Goal: Transaction & Acquisition: Purchase product/service

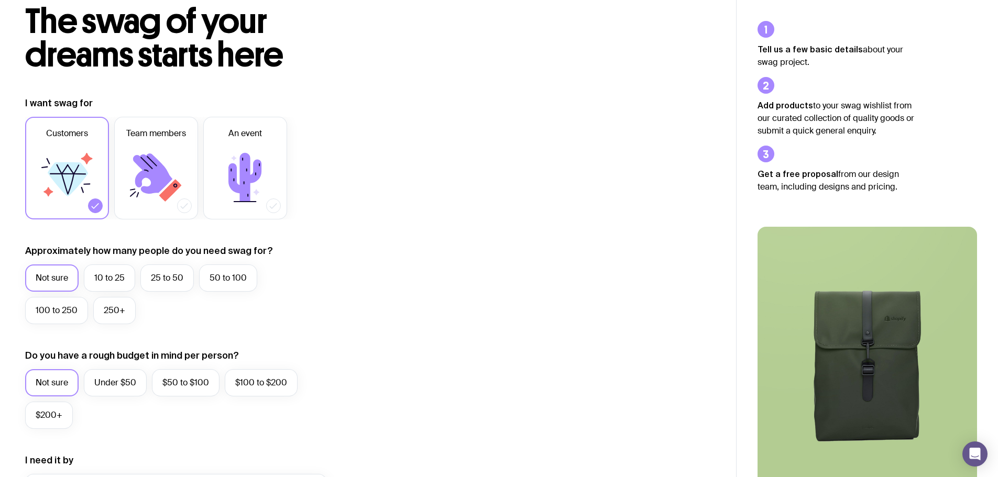
scroll to position [157, 0]
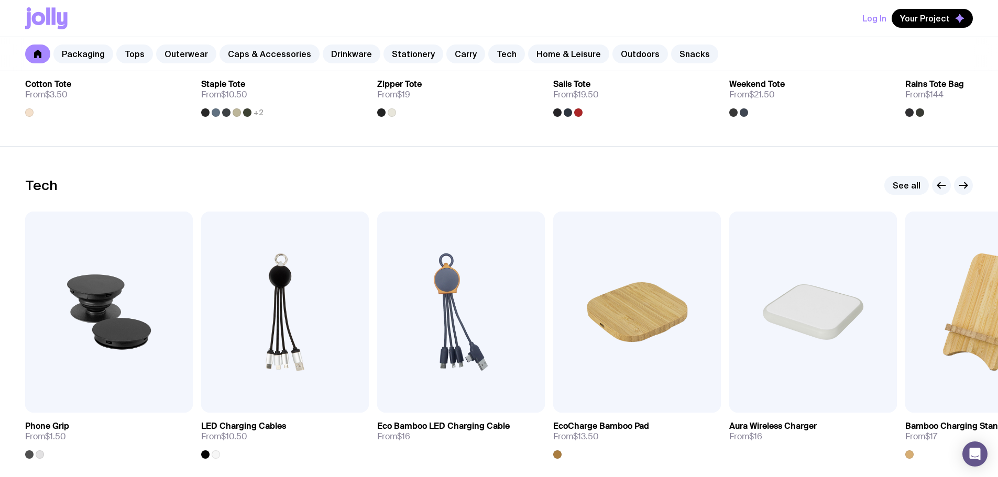
scroll to position [2515, 0]
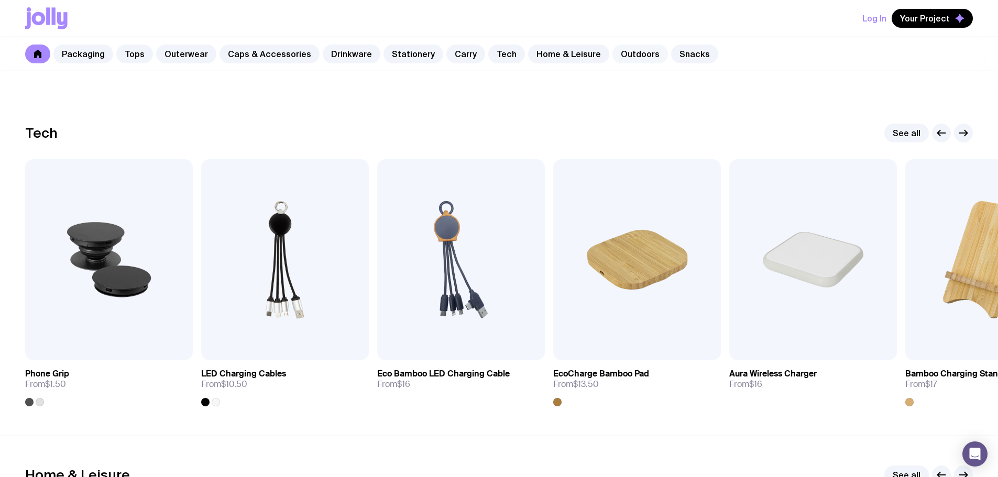
click at [635, 57] on link "Outdoors" at bounding box center [641, 54] width 56 height 19
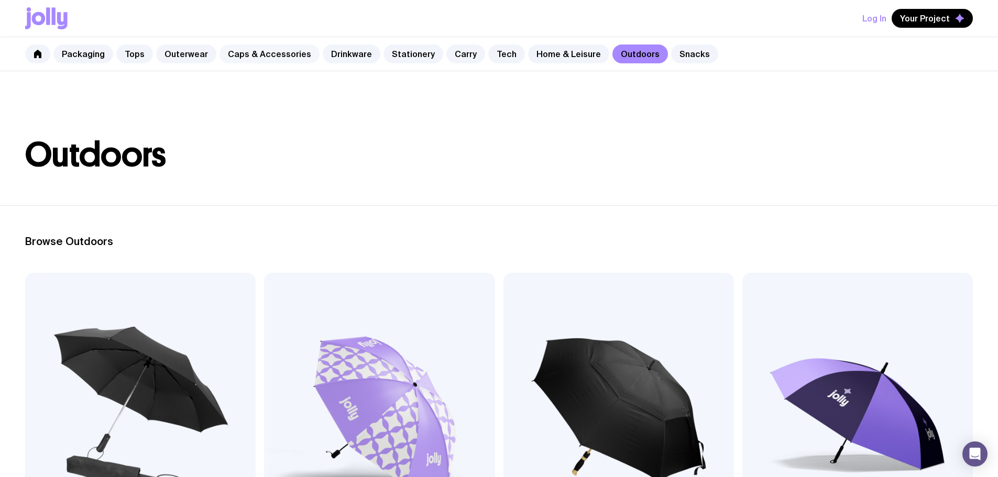
click at [252, 56] on link "Caps & Accessories" at bounding box center [270, 54] width 100 height 19
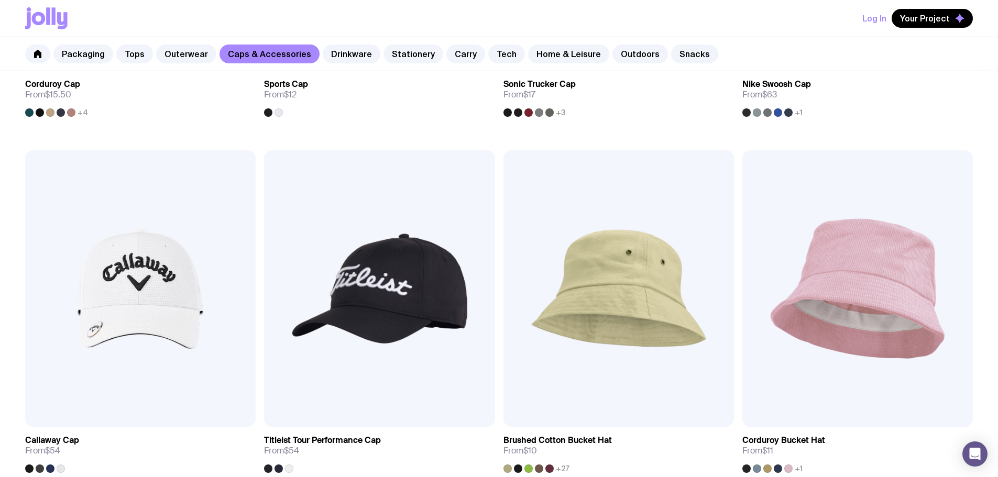
scroll to position [838, 0]
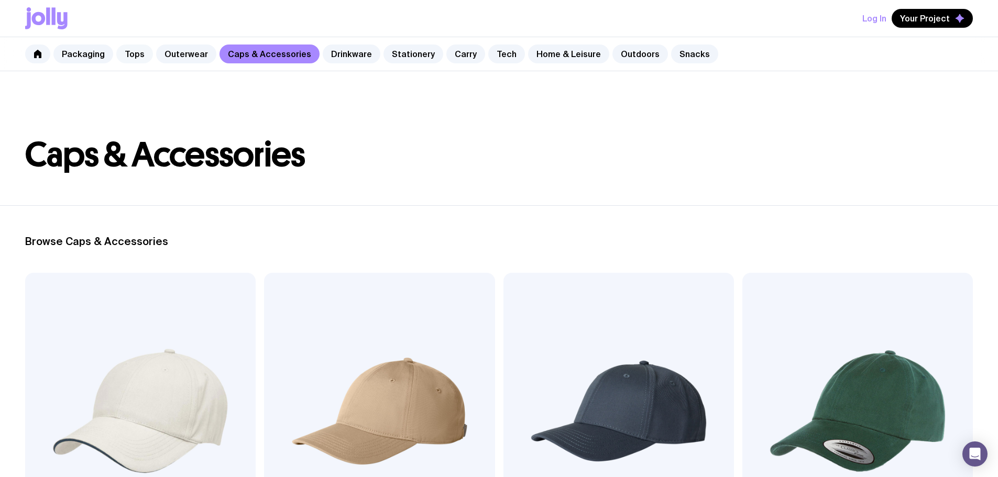
click at [141, 50] on link "Tops" at bounding box center [134, 54] width 37 height 19
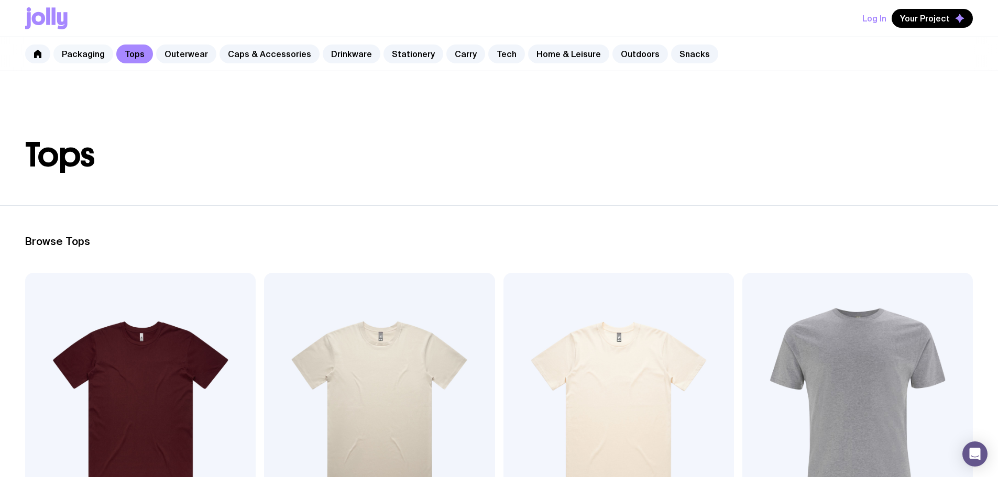
click at [73, 51] on link "Packaging" at bounding box center [83, 54] width 60 height 19
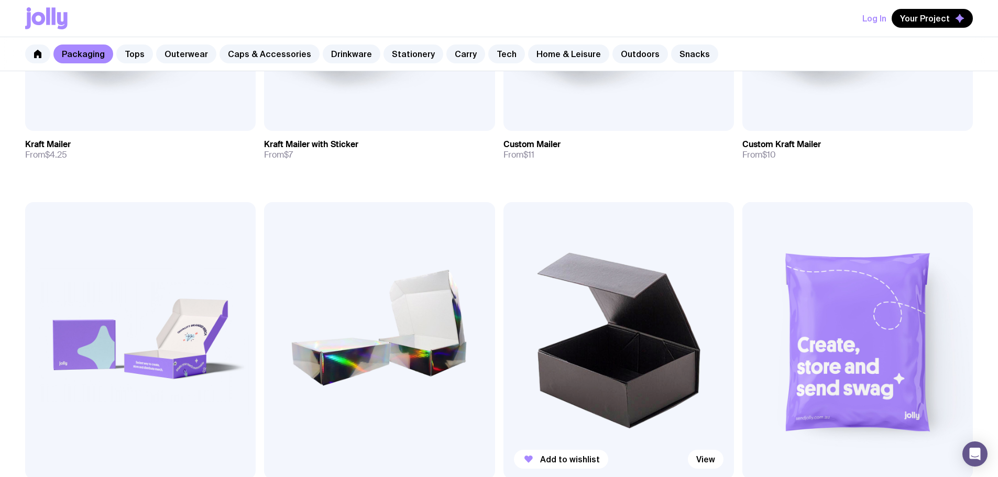
scroll to position [419, 0]
click at [504, 223] on img at bounding box center [619, 340] width 231 height 277
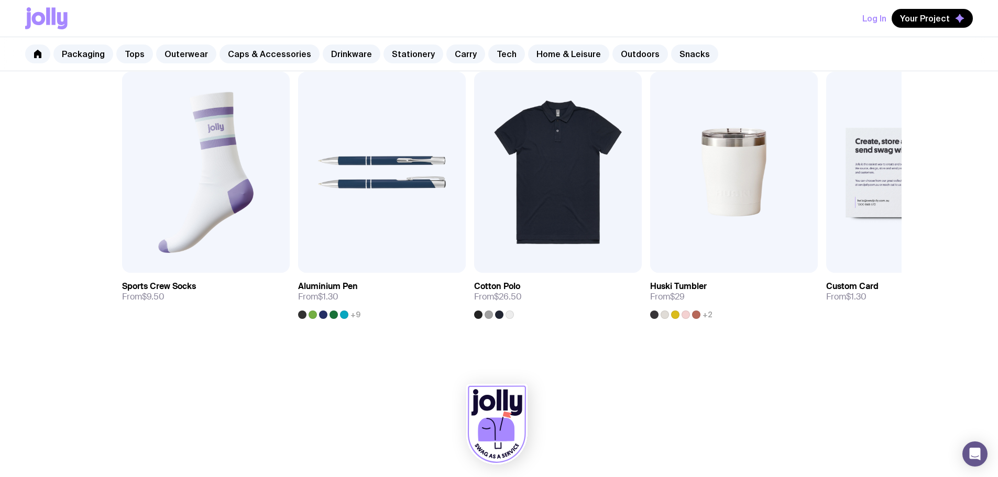
scroll to position [574, 0]
